Goal: Task Accomplishment & Management: Manage account settings

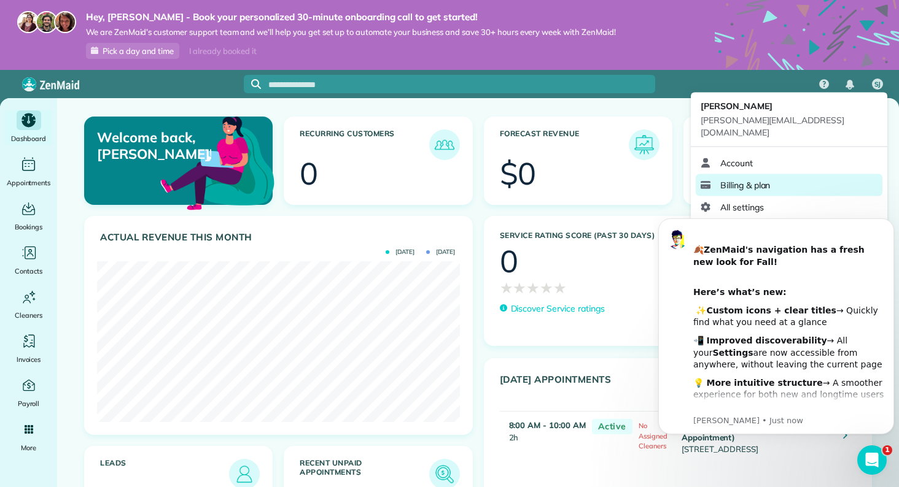
click at [784, 174] on link "Billing & plan" at bounding box center [788, 185] width 187 height 22
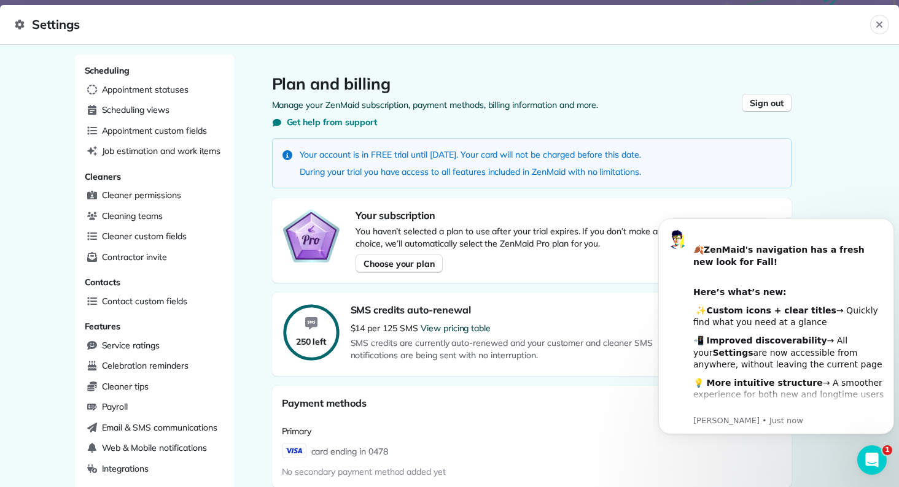
drag, startPoint x: 632, startPoint y: 153, endPoint x: 581, endPoint y: 120, distance: 60.8
click at [581, 120] on div "Plan and billing Manage your ZenMaid subscription, payment methods, billing inf…" at bounding box center [531, 411] width 559 height 712
click at [656, 101] on p "Manage your ZenMaid subscription, payment methods, billing information and more." at bounding box center [531, 105] width 519 height 12
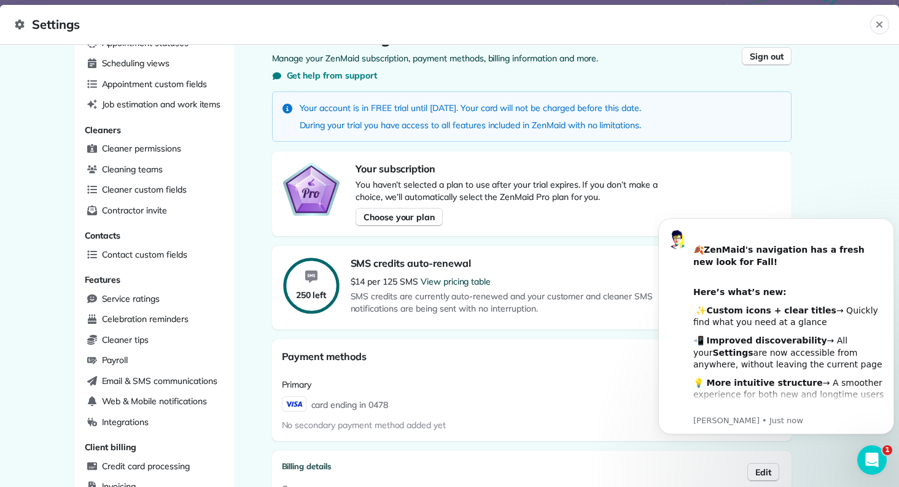
scroll to position [39, 0]
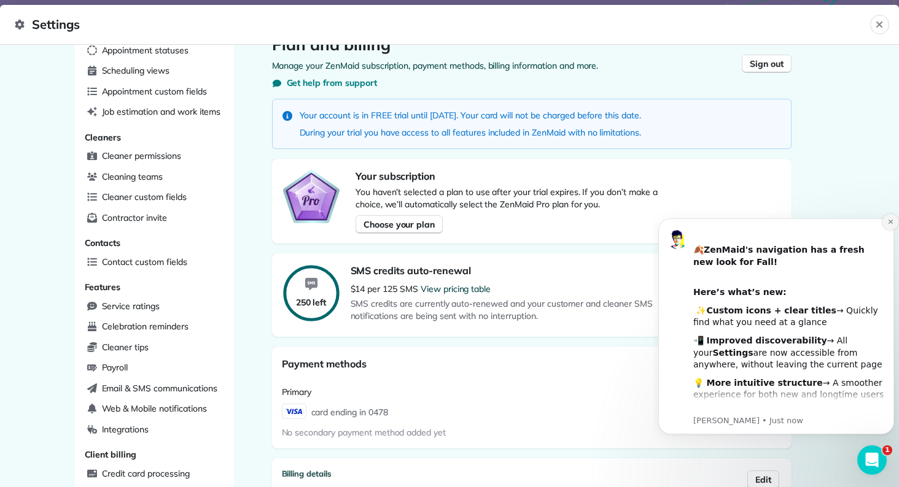
click at [887, 222] on icon "Dismiss notification" at bounding box center [890, 222] width 7 height 7
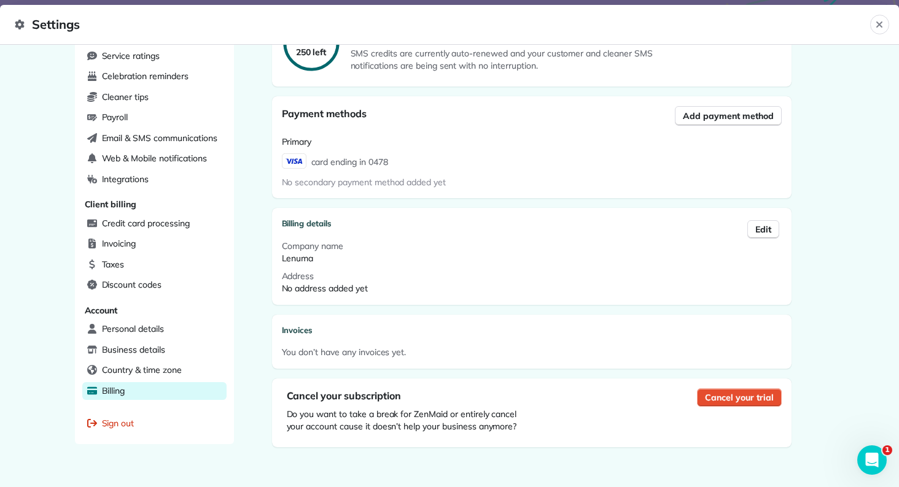
scroll to position [298, 0]
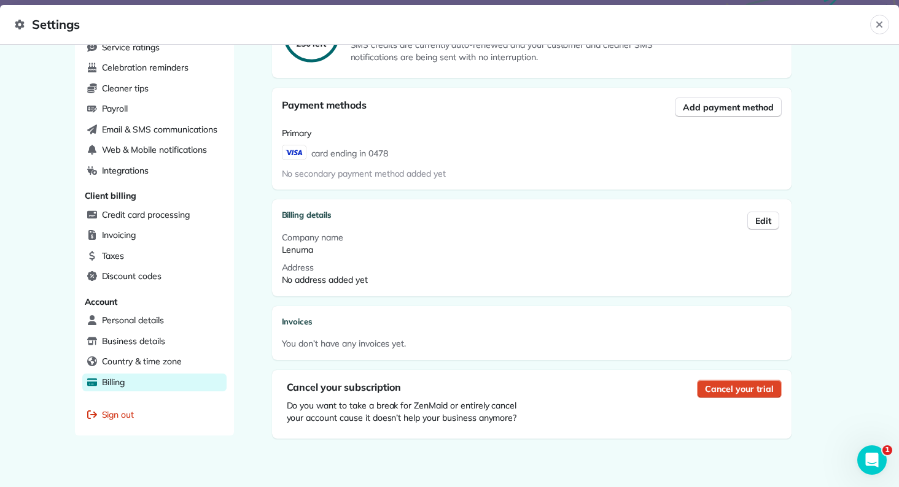
click at [710, 384] on span "Cancel your trial" at bounding box center [739, 389] width 68 height 12
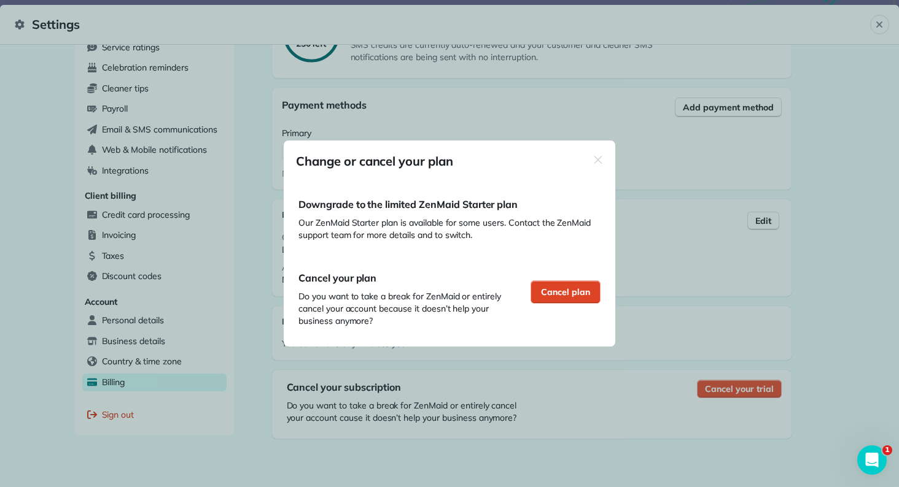
click at [547, 290] on span "Cancel plan" at bounding box center [565, 292] width 49 height 12
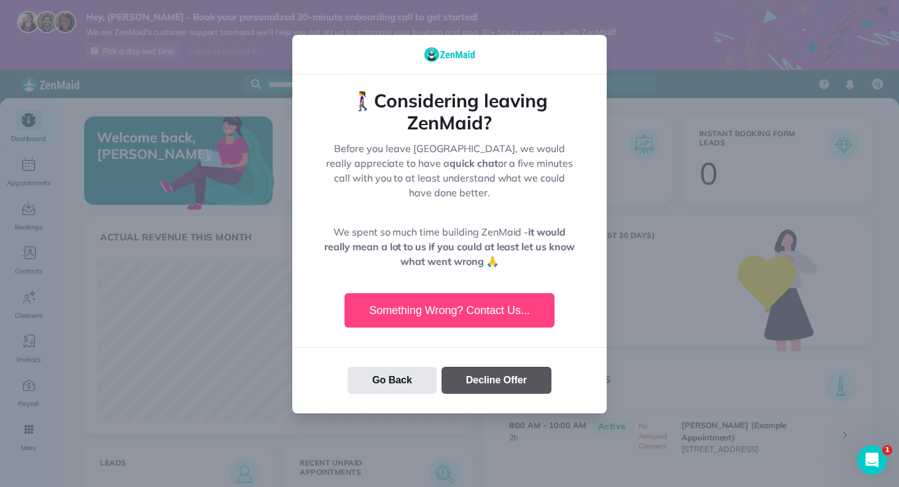
click at [468, 370] on button "Decline Offer" at bounding box center [496, 380] width 110 height 27
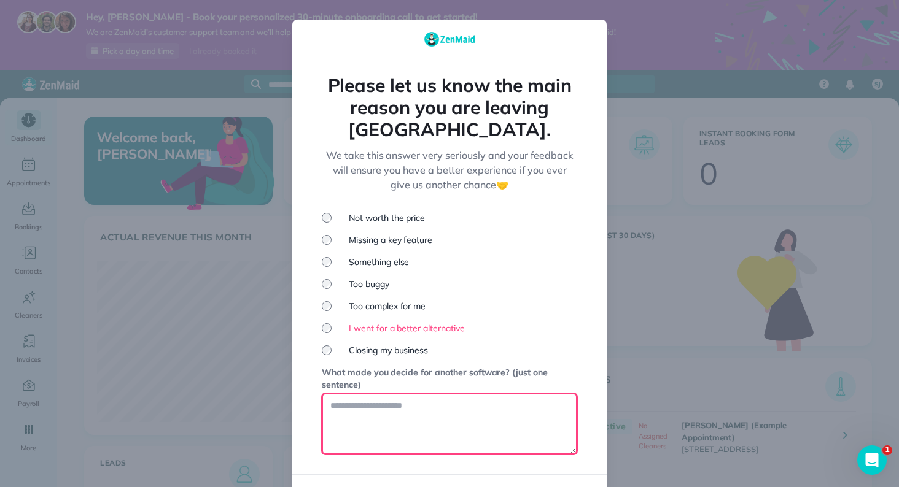
click at [395, 393] on textarea at bounding box center [449, 423] width 255 height 61
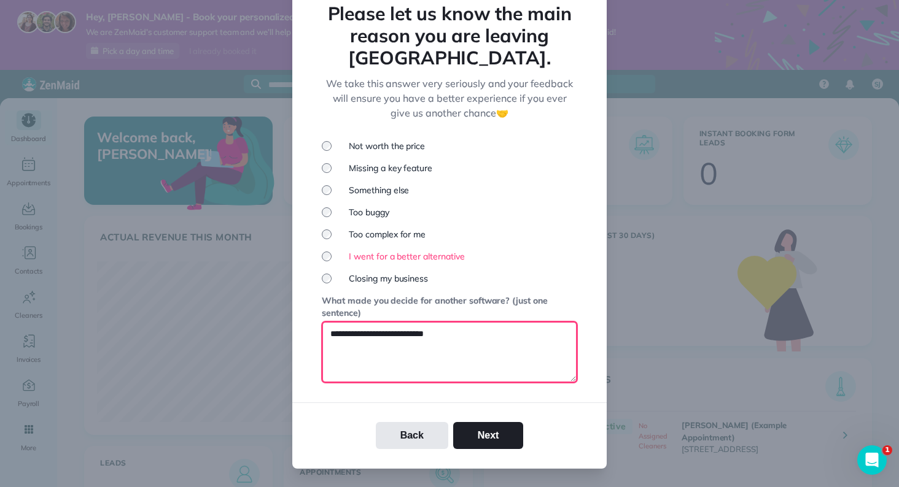
scroll to position [72, 0]
type textarea "**********"
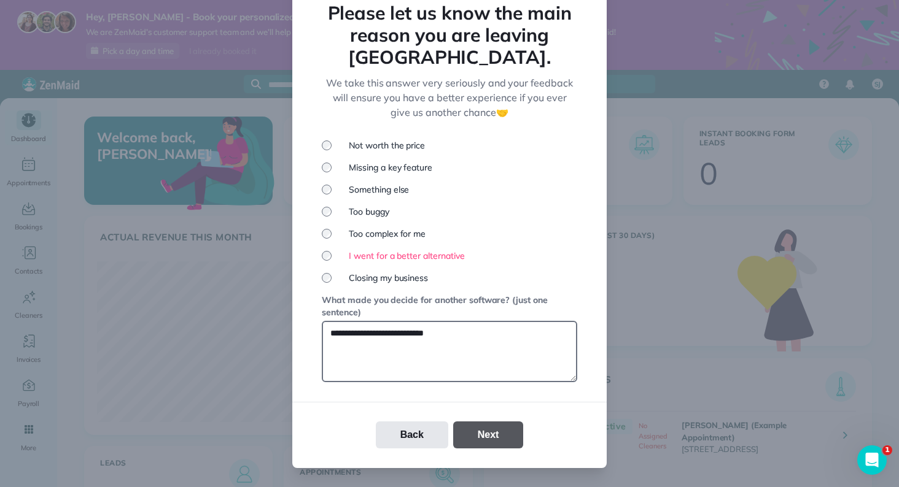
click at [490, 422] on button "Next" at bounding box center [488, 435] width 71 height 27
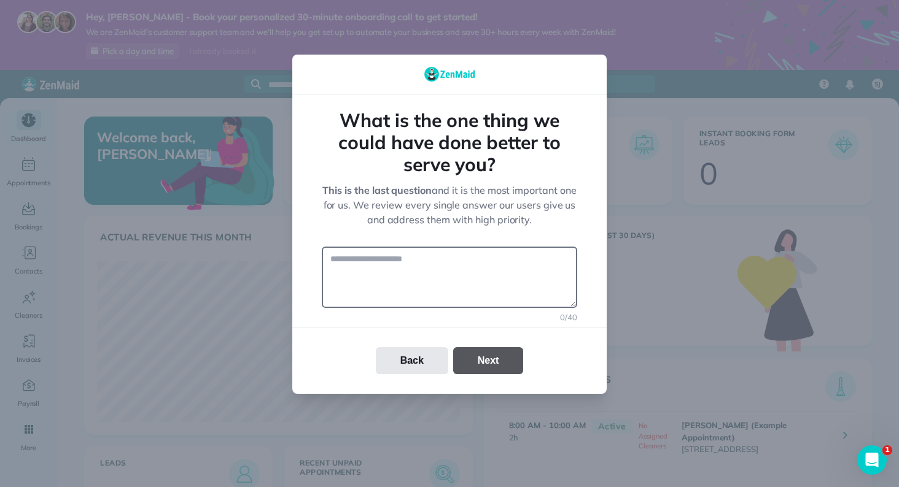
scroll to position [0, 0]
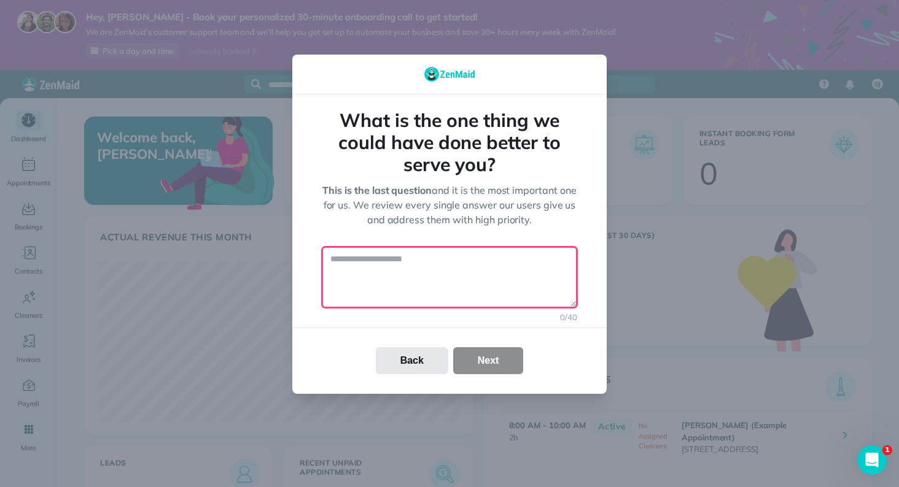
click at [399, 262] on textarea at bounding box center [449, 277] width 255 height 61
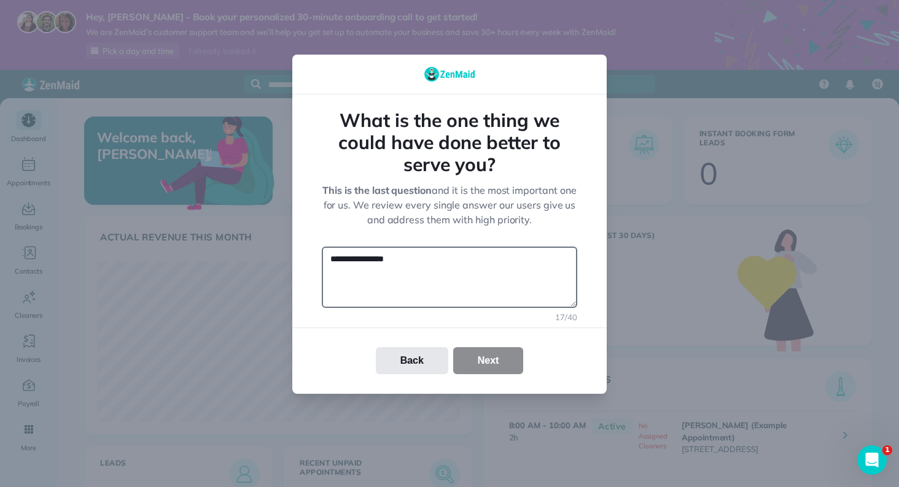
click at [489, 365] on div "Back Next" at bounding box center [449, 360] width 314 height 27
click at [476, 362] on div "Back Next" at bounding box center [449, 360] width 314 height 27
click at [425, 260] on textarea "**********" at bounding box center [449, 277] width 255 height 61
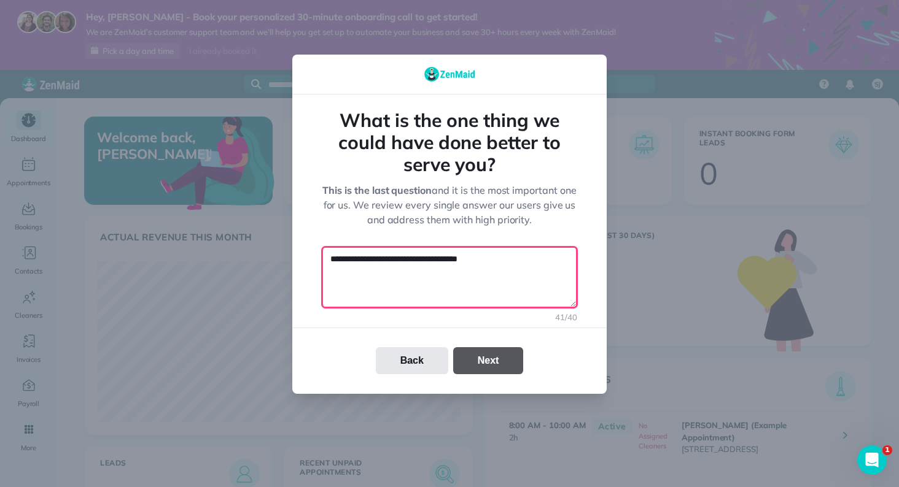
type textarea "**********"
click at [479, 357] on button "Next" at bounding box center [488, 360] width 71 height 27
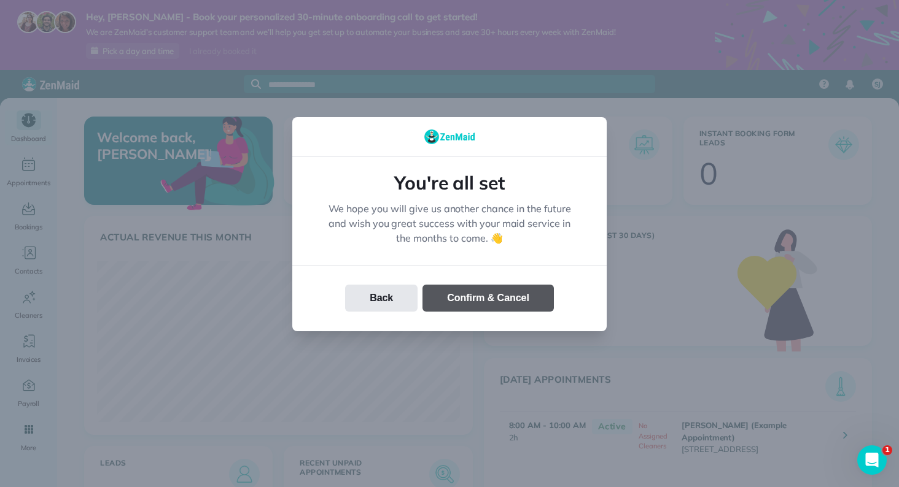
click at [462, 295] on button "Confirm & Cancel" at bounding box center [487, 298] width 131 height 27
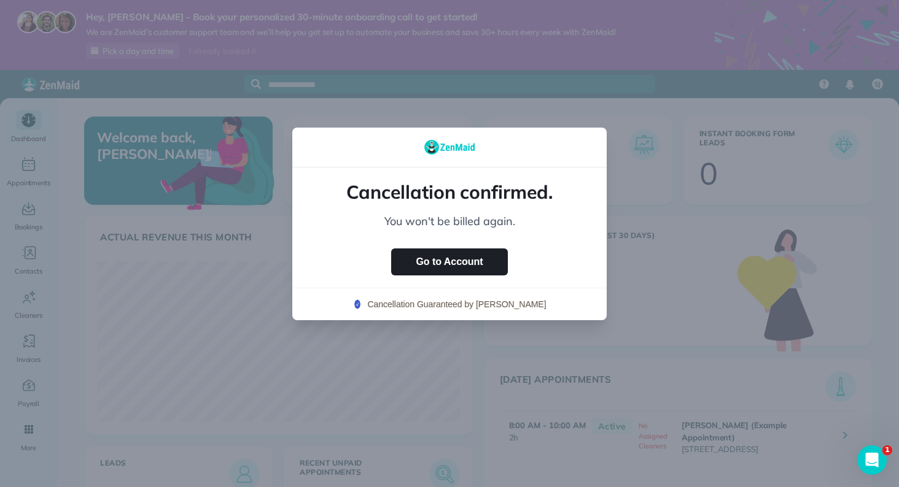
click at [639, 207] on div at bounding box center [449, 243] width 899 height 487
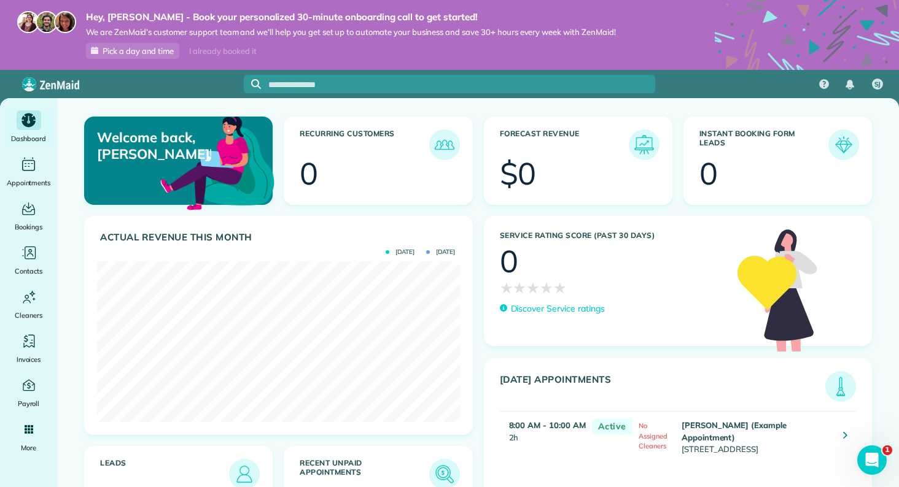
drag, startPoint x: 612, startPoint y: 162, endPoint x: 611, endPoint y: 145, distance: 16.6
click at [611, 145] on article "Forecast Revenue $0" at bounding box center [578, 161] width 188 height 88
